Goal: Task Accomplishment & Management: Manage account settings

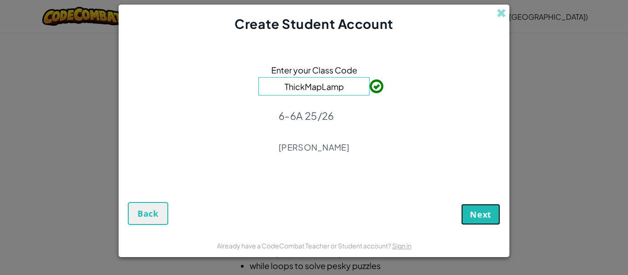
click at [487, 211] on span "Next" at bounding box center [481, 214] width 22 height 11
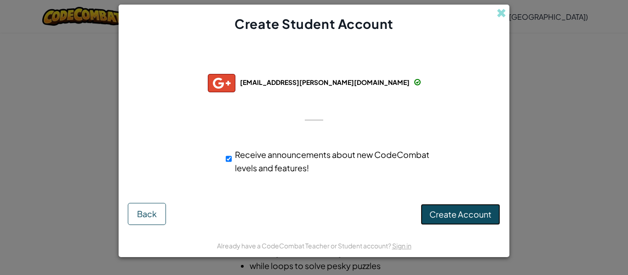
click at [469, 217] on span "Create Account" at bounding box center [460, 214] width 62 height 11
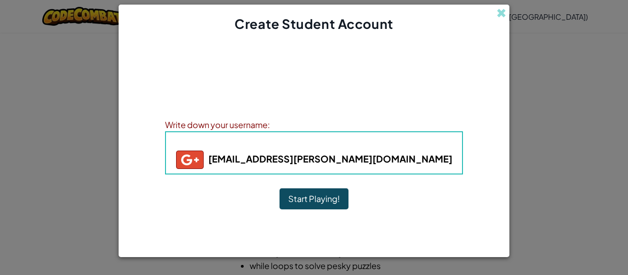
click at [316, 200] on button "Start Playing!" at bounding box center [314, 199] width 69 height 21
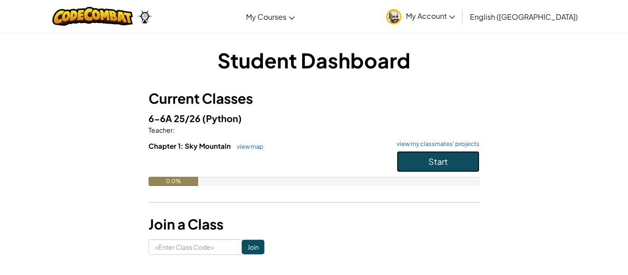
click at [458, 156] on button "Start" at bounding box center [438, 161] width 83 height 21
click at [454, 153] on button "Start" at bounding box center [438, 161] width 83 height 21
click at [455, 164] on button "Start" at bounding box center [438, 161] width 83 height 21
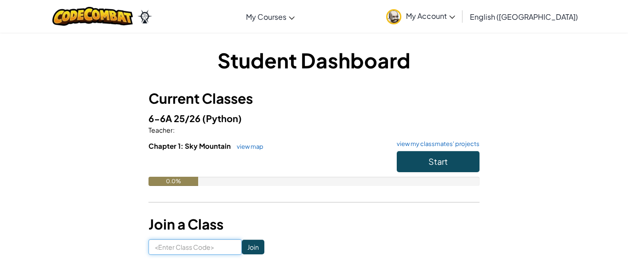
click at [192, 251] on input at bounding box center [195, 248] width 93 height 16
click at [401, 19] on img at bounding box center [393, 16] width 15 height 15
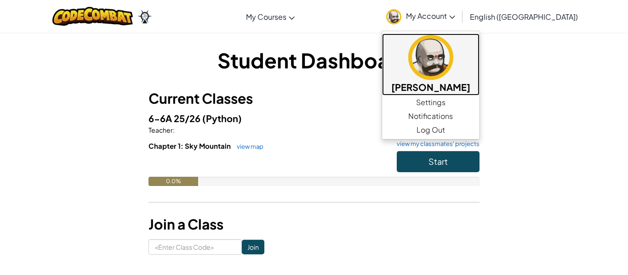
click at [453, 66] on img at bounding box center [430, 57] width 45 height 45
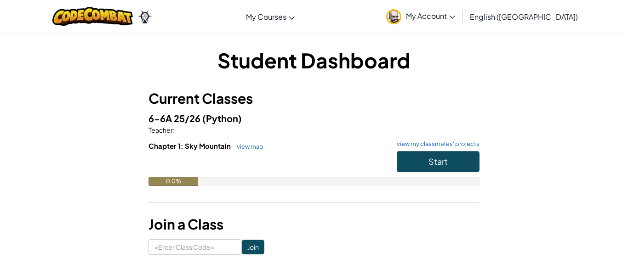
click at [401, 14] on img at bounding box center [393, 16] width 15 height 15
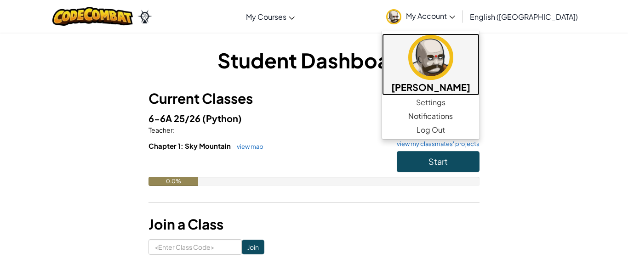
click at [453, 51] on img at bounding box center [430, 57] width 45 height 45
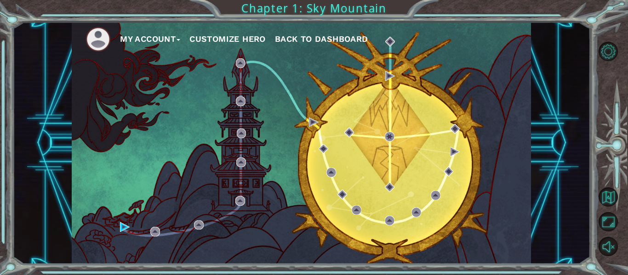
click at [148, 40] on button "My Account" at bounding box center [150, 39] width 60 height 14
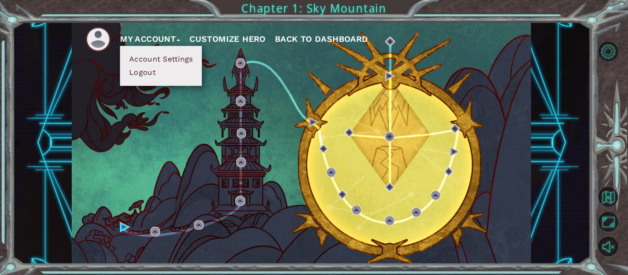
click at [226, 36] on button "Customize Hero" at bounding box center [227, 39] width 76 height 14
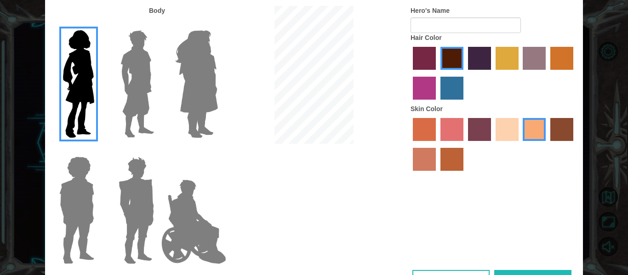
click at [136, 65] on img at bounding box center [137, 84] width 41 height 115
click at [158, 24] on input "Hero Lars" at bounding box center [158, 24] width 0 height 0
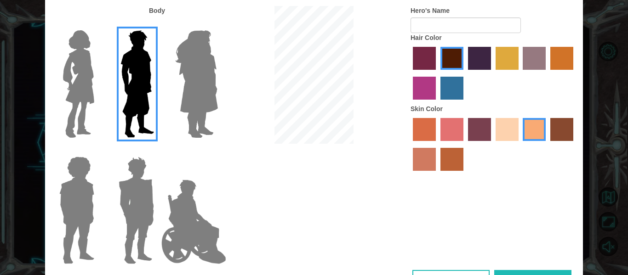
click at [503, 131] on label "sandy beach skin color" at bounding box center [507, 129] width 23 height 23
click at [492, 144] on input "sandy beach skin color" at bounding box center [492, 144] width 0 height 0
click at [452, 88] on label "lachmara hair color" at bounding box center [451, 88] width 23 height 23
click at [437, 103] on input "lachmara hair color" at bounding box center [437, 103] width 0 height 0
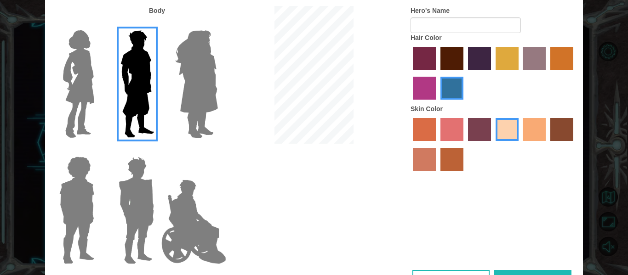
click at [451, 64] on label "maroon hair color" at bounding box center [451, 58] width 23 height 23
click at [437, 73] on input "maroon hair color" at bounding box center [437, 73] width 0 height 0
click at [511, 59] on label "tulip tree hair color" at bounding box center [507, 58] width 23 height 23
click at [492, 73] on input "tulip tree hair color" at bounding box center [492, 73] width 0 height 0
click at [145, 194] on img at bounding box center [136, 210] width 43 height 115
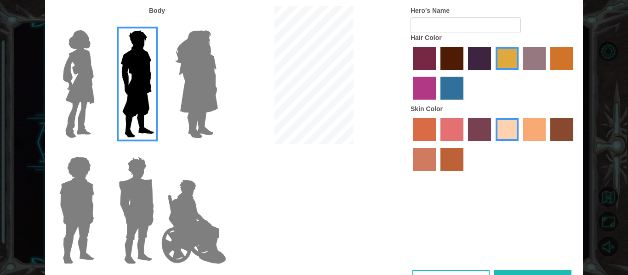
click at [158, 151] on input "Hero Garnet" at bounding box center [158, 151] width 0 height 0
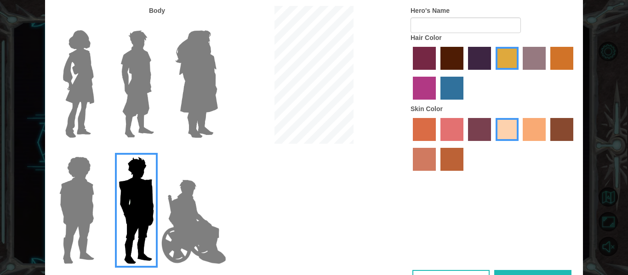
click at [81, 183] on img at bounding box center [77, 210] width 42 height 115
click at [98, 151] on input "Hero Steven" at bounding box center [98, 151] width 0 height 0
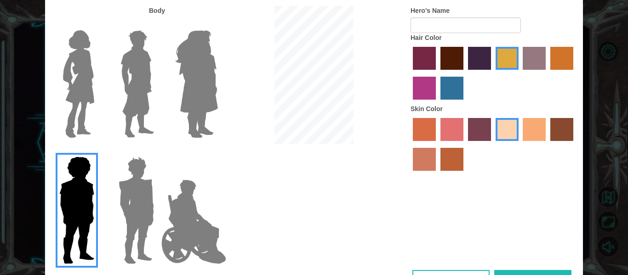
click at [147, 191] on img at bounding box center [136, 210] width 43 height 115
click at [158, 151] on input "Hero Garnet" at bounding box center [158, 151] width 0 height 0
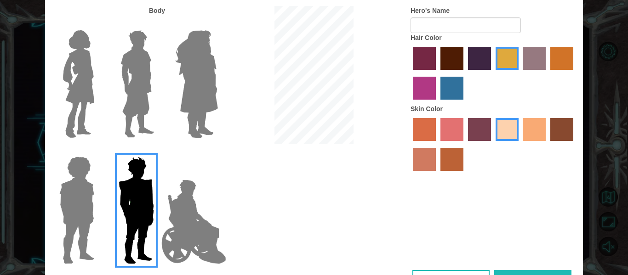
click at [147, 106] on img at bounding box center [137, 84] width 41 height 115
click at [158, 24] on input "Hero Lars" at bounding box center [158, 24] width 0 height 0
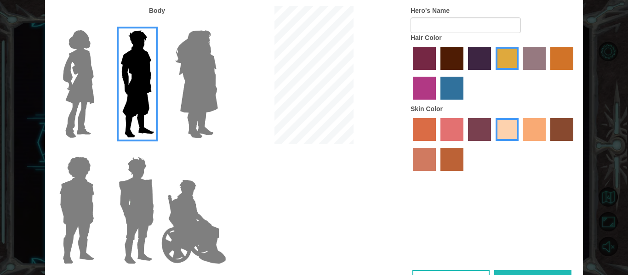
click at [189, 109] on img at bounding box center [196, 84] width 50 height 115
click at [217, 24] on input "Hero Amethyst" at bounding box center [217, 24] width 0 height 0
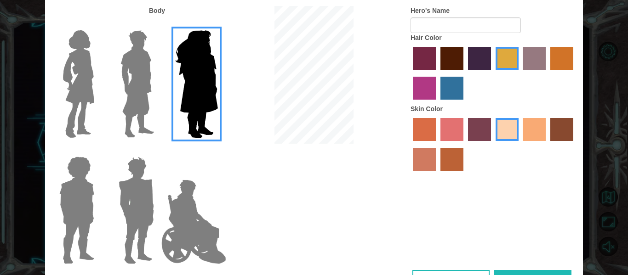
click at [137, 177] on img at bounding box center [136, 210] width 43 height 115
click at [158, 151] on input "Hero Garnet" at bounding box center [158, 151] width 0 height 0
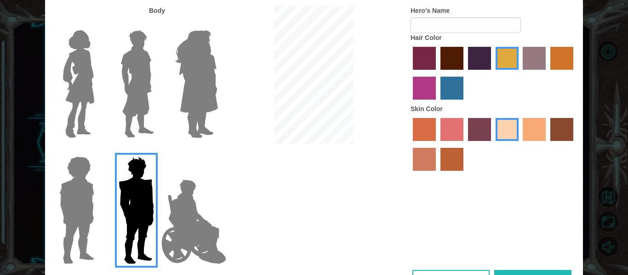
click at [142, 90] on img at bounding box center [137, 84] width 41 height 115
click at [158, 24] on input "Hero Lars" at bounding box center [158, 24] width 0 height 0
